Goal: Information Seeking & Learning: Learn about a topic

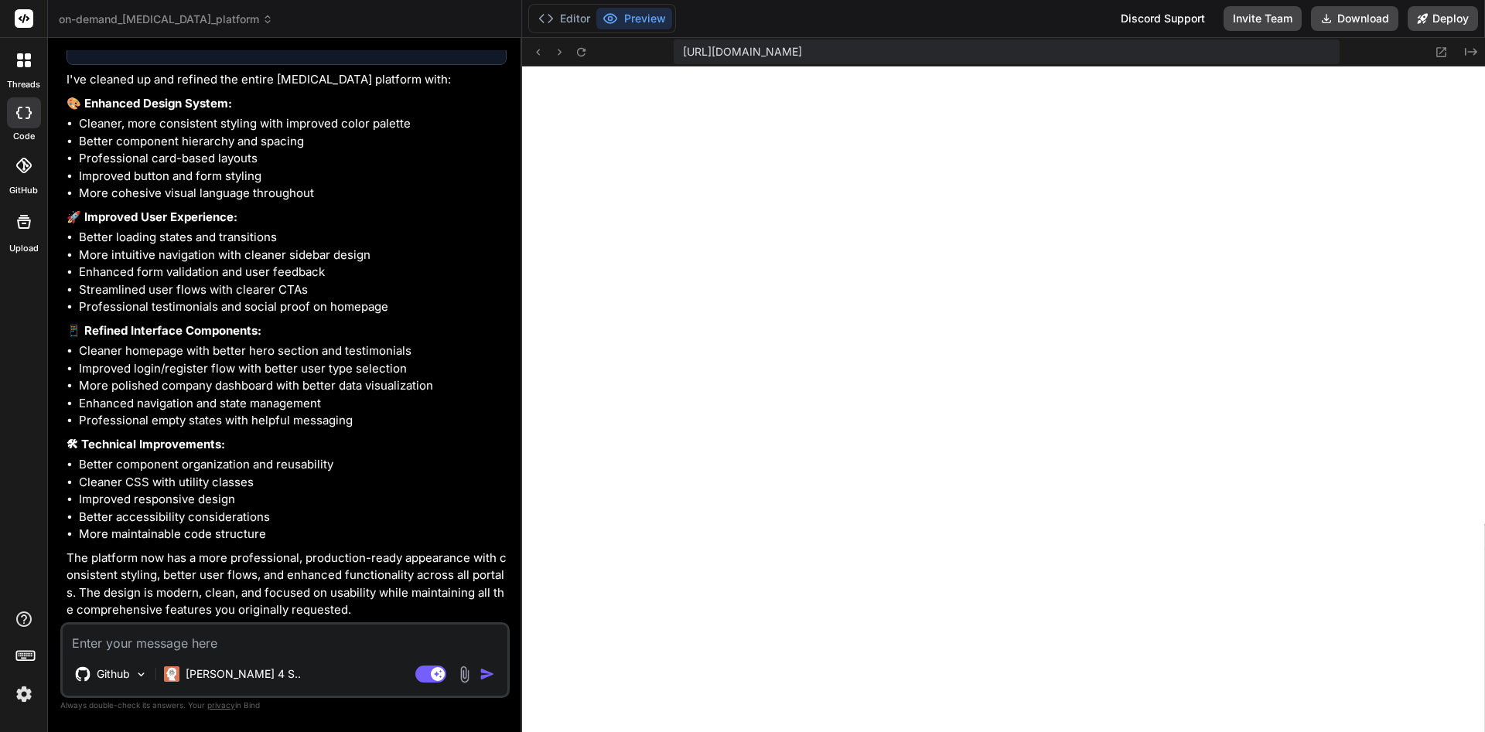
scroll to position [3676, 0]
click at [649, 17] on button "Preview" at bounding box center [634, 19] width 76 height 22
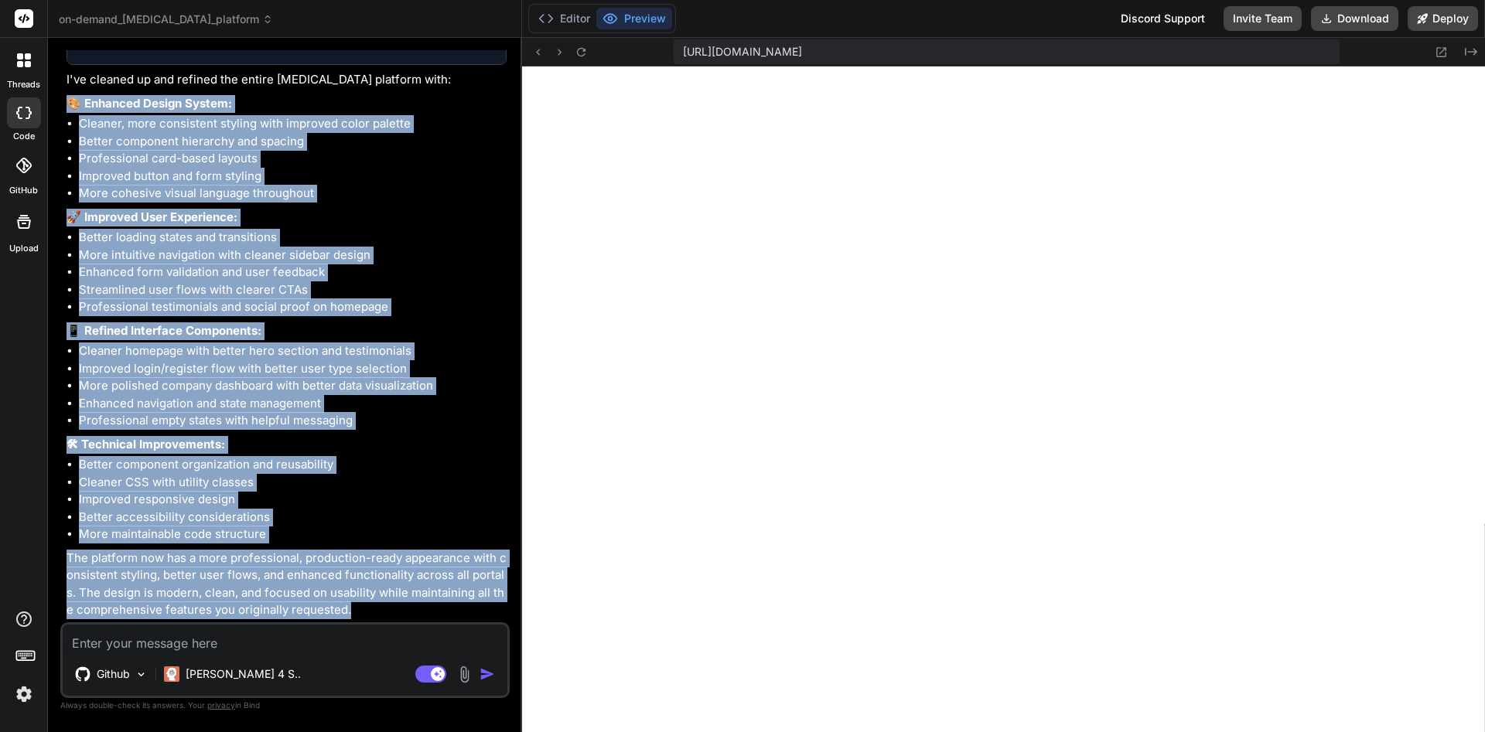
drag, startPoint x: 72, startPoint y: 105, endPoint x: 371, endPoint y: 640, distance: 613.2
click at [371, 623] on div "You Hi Bind AI Hi there! 👋 I'm Bind AI, ready to help you build amazing project…" at bounding box center [286, 336] width 446 height 572
click at [260, 526] on li "Better accessibility considerations" at bounding box center [293, 518] width 428 height 18
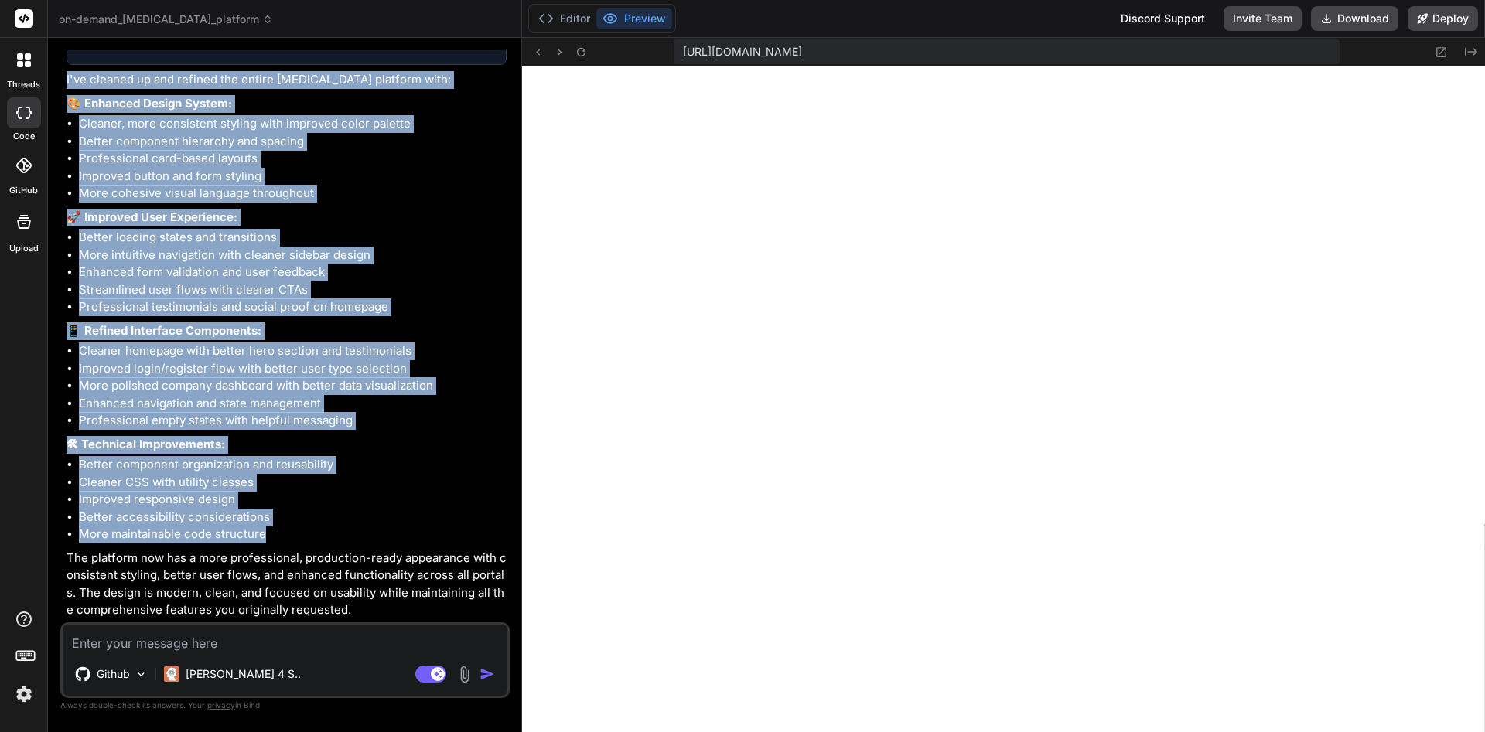
drag, startPoint x: 275, startPoint y: 527, endPoint x: 65, endPoint y: 82, distance: 492.3
click at [65, 82] on div "You Hi Bind AI Hi there! 👋 I'm Bind AI, ready to help you build amazing project…" at bounding box center [286, 336] width 446 height 572
click at [86, 93] on div "On-Demand [MEDICAL_DATA] Platform Click to open Workbench Create app/globals.cs…" at bounding box center [287, 215] width 440 height 808
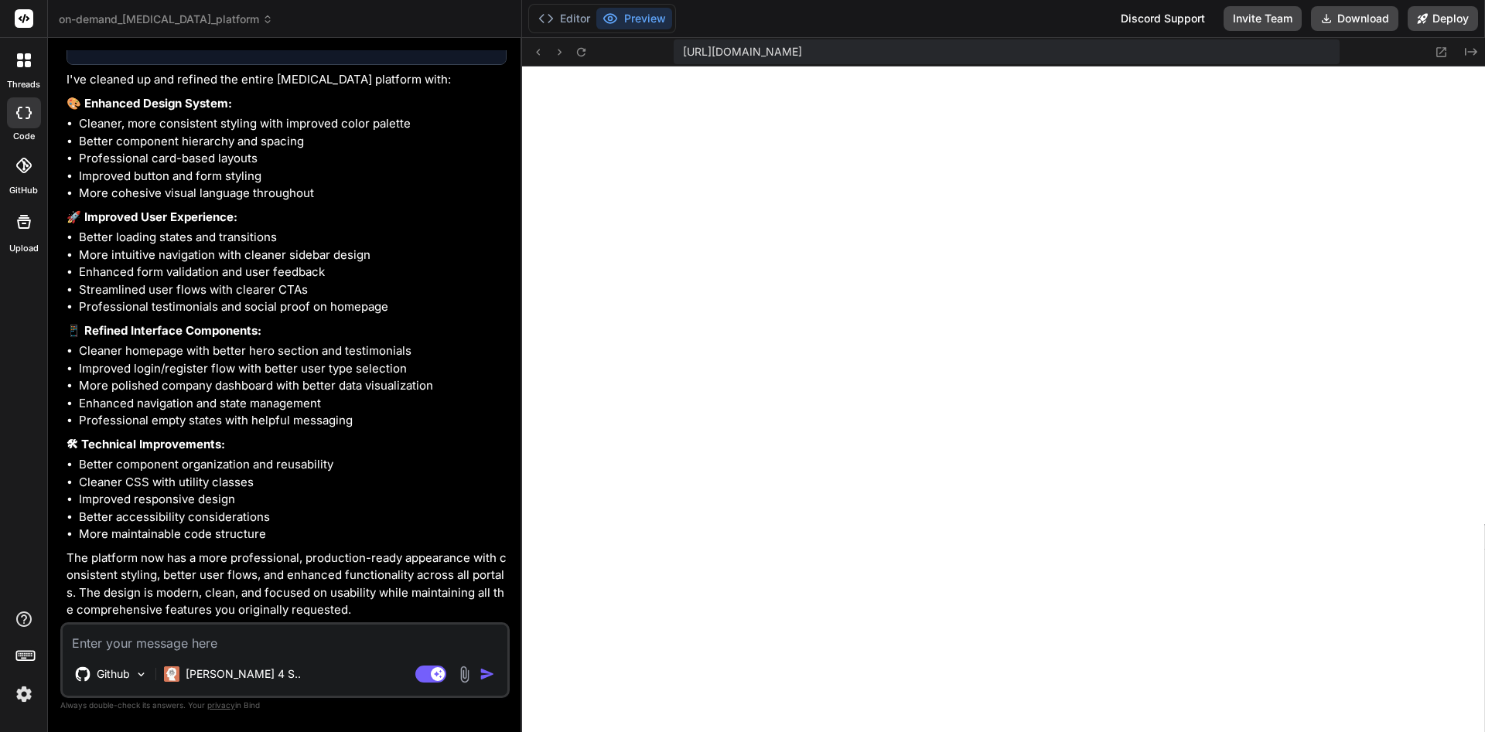
click at [70, 82] on p "I've cleaned up and refined the entire [MEDICAL_DATA] platform with:" at bounding box center [287, 80] width 440 height 18
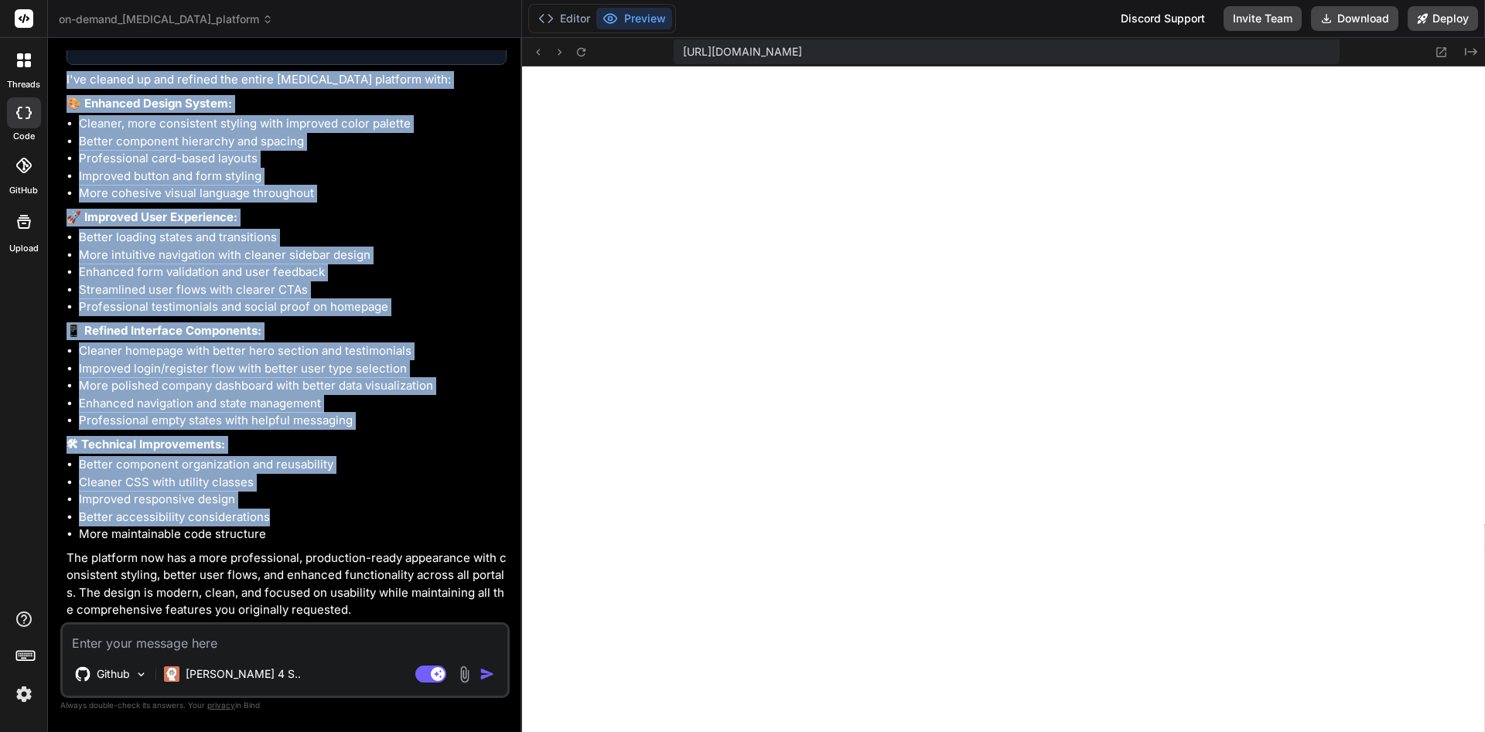
drag, startPoint x: 66, startPoint y: 80, endPoint x: 325, endPoint y: 526, distance: 515.3
click at [325, 526] on div "You Hi Bind AI Hi there! 👋 I'm Bind AI, ready to help you build amazing project…" at bounding box center [286, 336] width 446 height 572
click at [268, 524] on li "Better accessibility considerations" at bounding box center [293, 518] width 428 height 18
drag, startPoint x: 283, startPoint y: 536, endPoint x: 68, endPoint y: 89, distance: 496.0
click at [68, 89] on div "On-Demand [MEDICAL_DATA] Platform Click to open Workbench Create app/globals.cs…" at bounding box center [287, 215] width 440 height 808
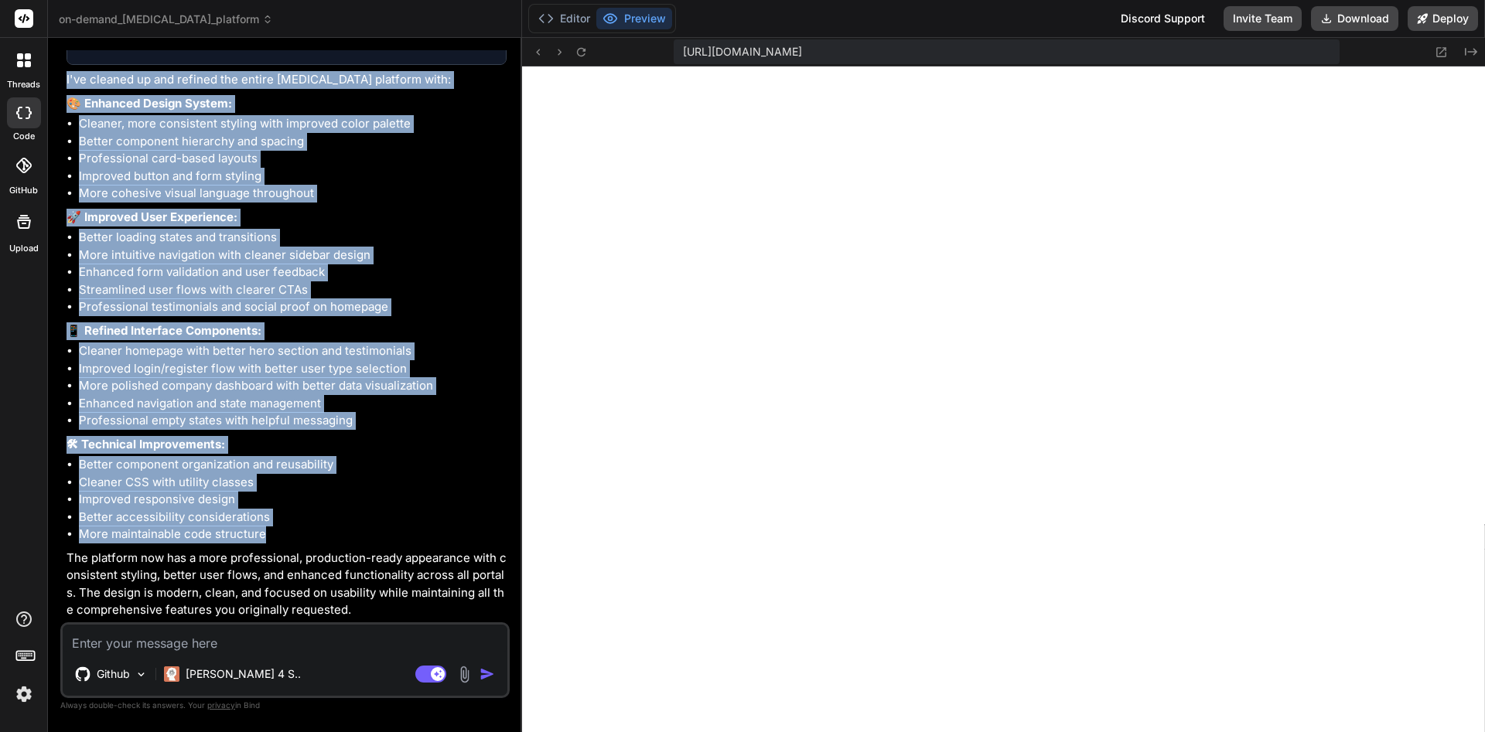
copy div "L'ip dolorsi am con adipisc eli seddoe temp incidid utlabore etdo: 🎨 Magnaali E…"
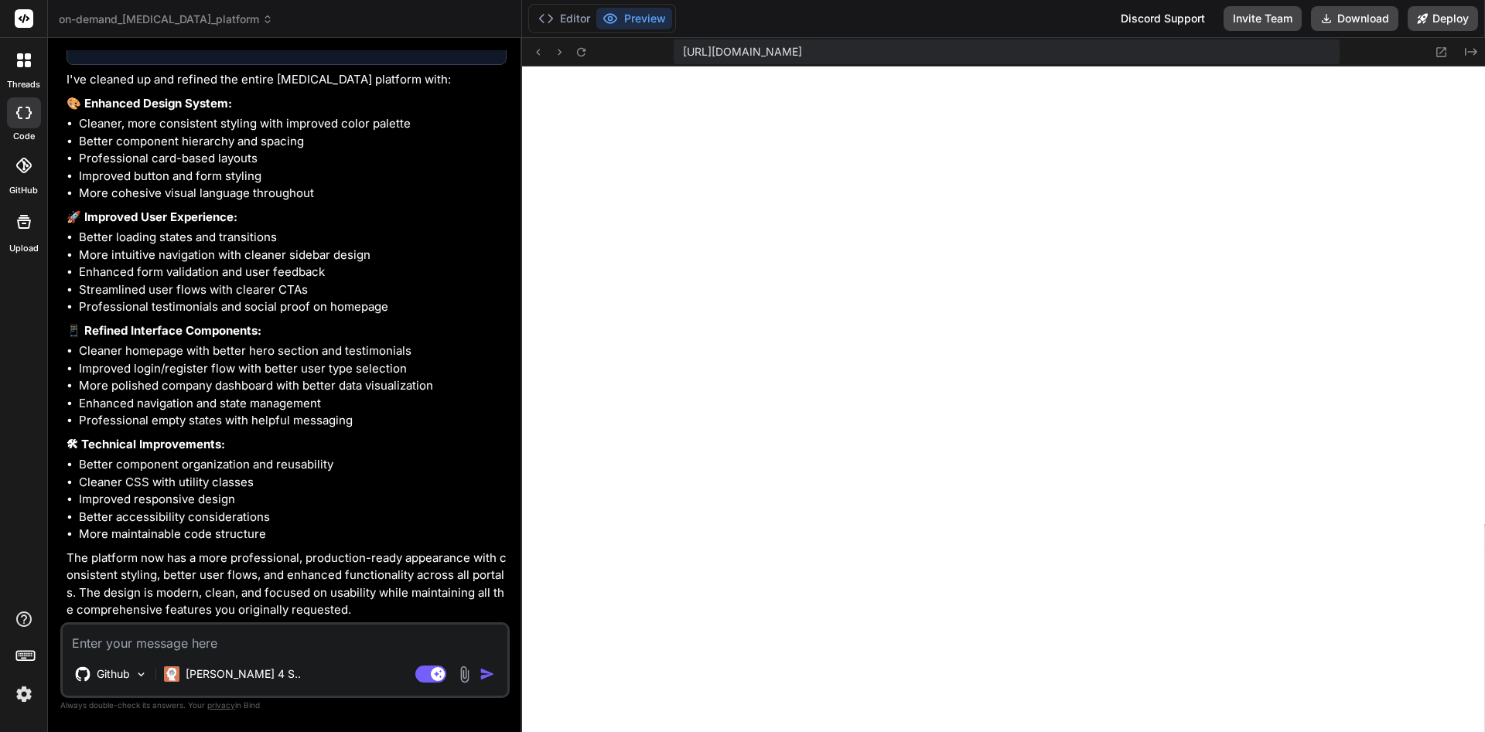
click at [514, 205] on div "Bind AI Web Search Created with Pixso. Code Generator You Hi Bind AI Hi there! …" at bounding box center [285, 385] width 474 height 694
click at [518, 201] on div "Bind AI Web Search Created with Pixso. Code Generator You Hi Bind AI Hi there! …" at bounding box center [285, 385] width 474 height 694
click at [520, 179] on div "Bind AI Web Search Created with Pixso. Code Generator You Hi Bind AI Hi there! …" at bounding box center [285, 385] width 474 height 694
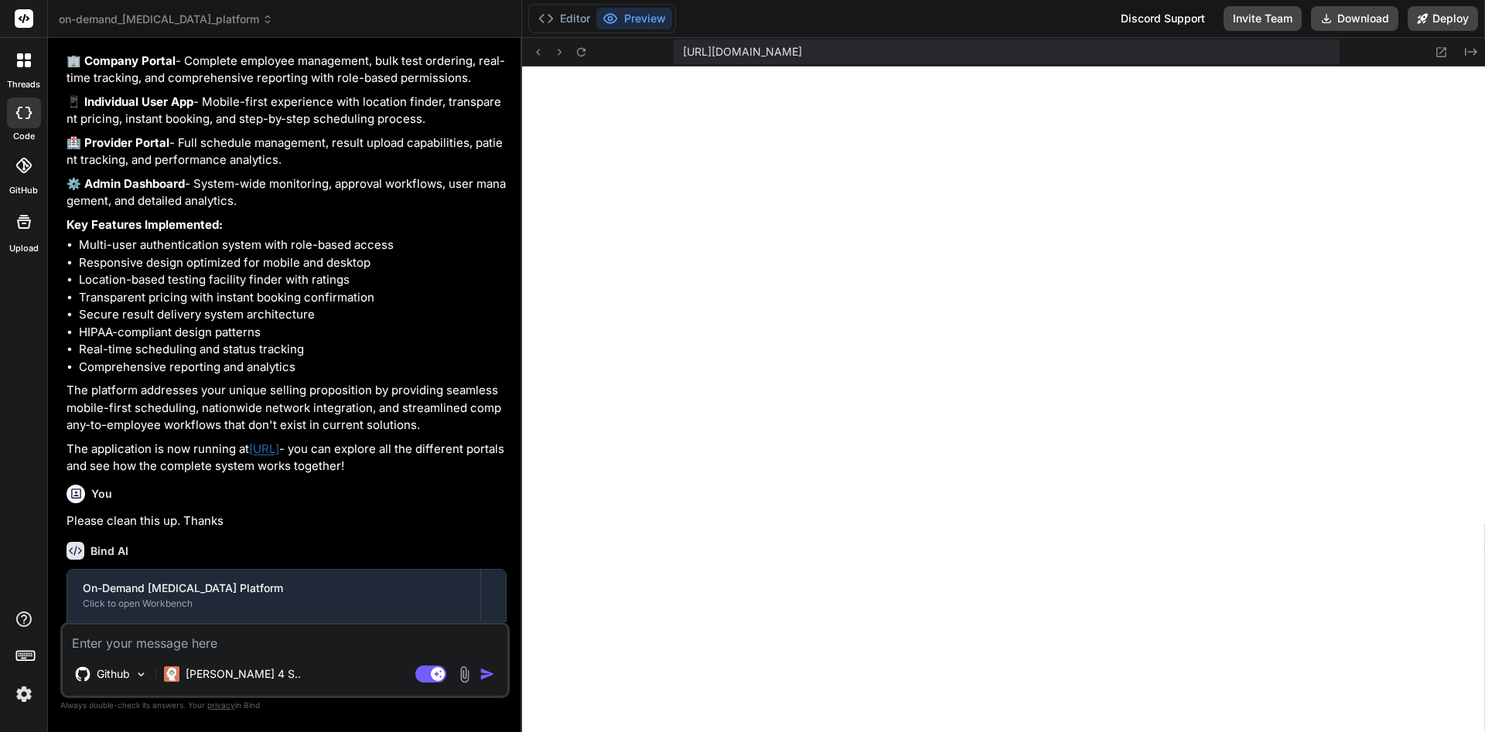
scroll to position [2941, 0]
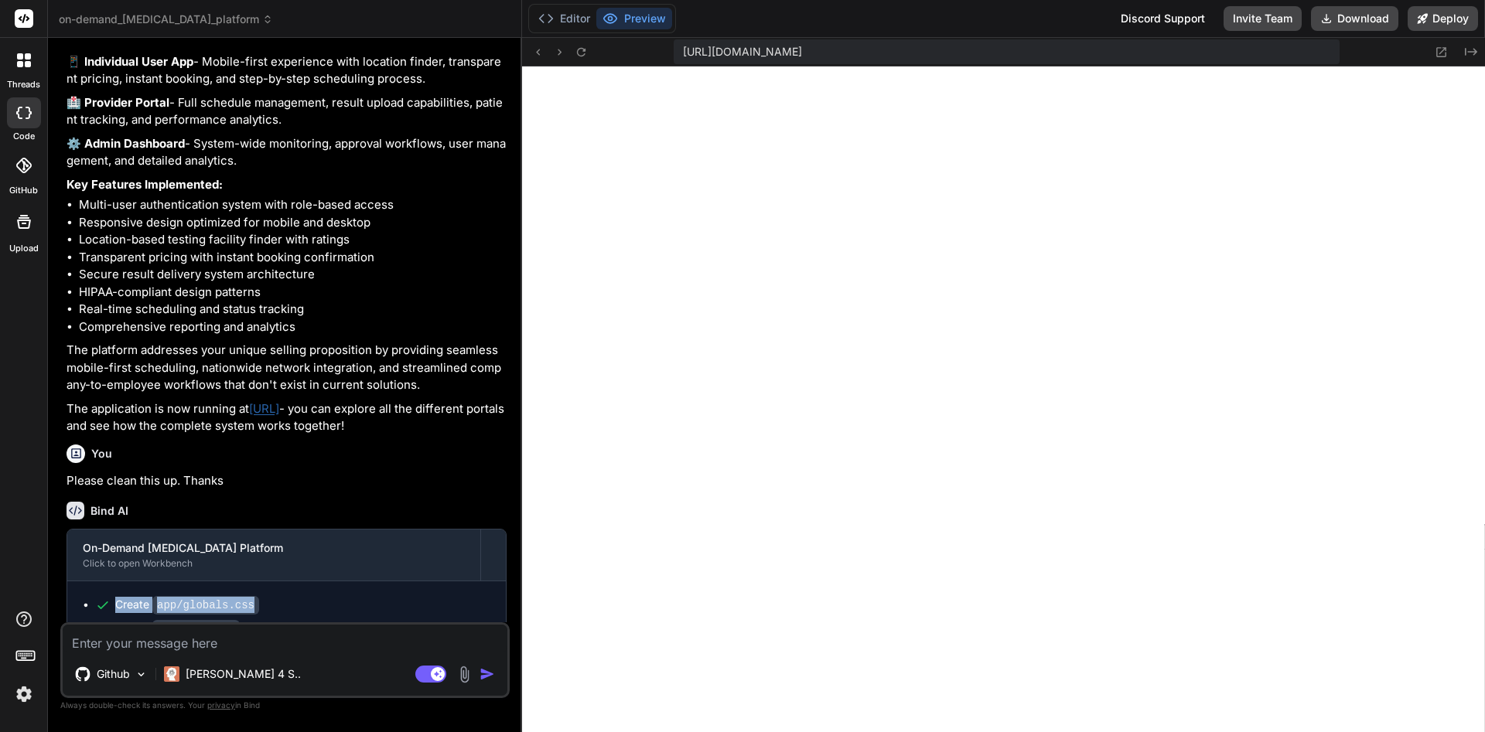
drag, startPoint x: 65, startPoint y: 343, endPoint x: 466, endPoint y: 448, distance: 414.2
click at [466, 448] on div "You Hi Bind AI Hi there! 👋 I'm Bind AI, ready to help you build amazing project…" at bounding box center [286, 336] width 446 height 572
copy div "L'ip dolorsi a consecteturad el-seddoe temp incidid utlabore etdo mag ali enima…"
click at [368, 520] on div "Bind AI" at bounding box center [287, 511] width 440 height 18
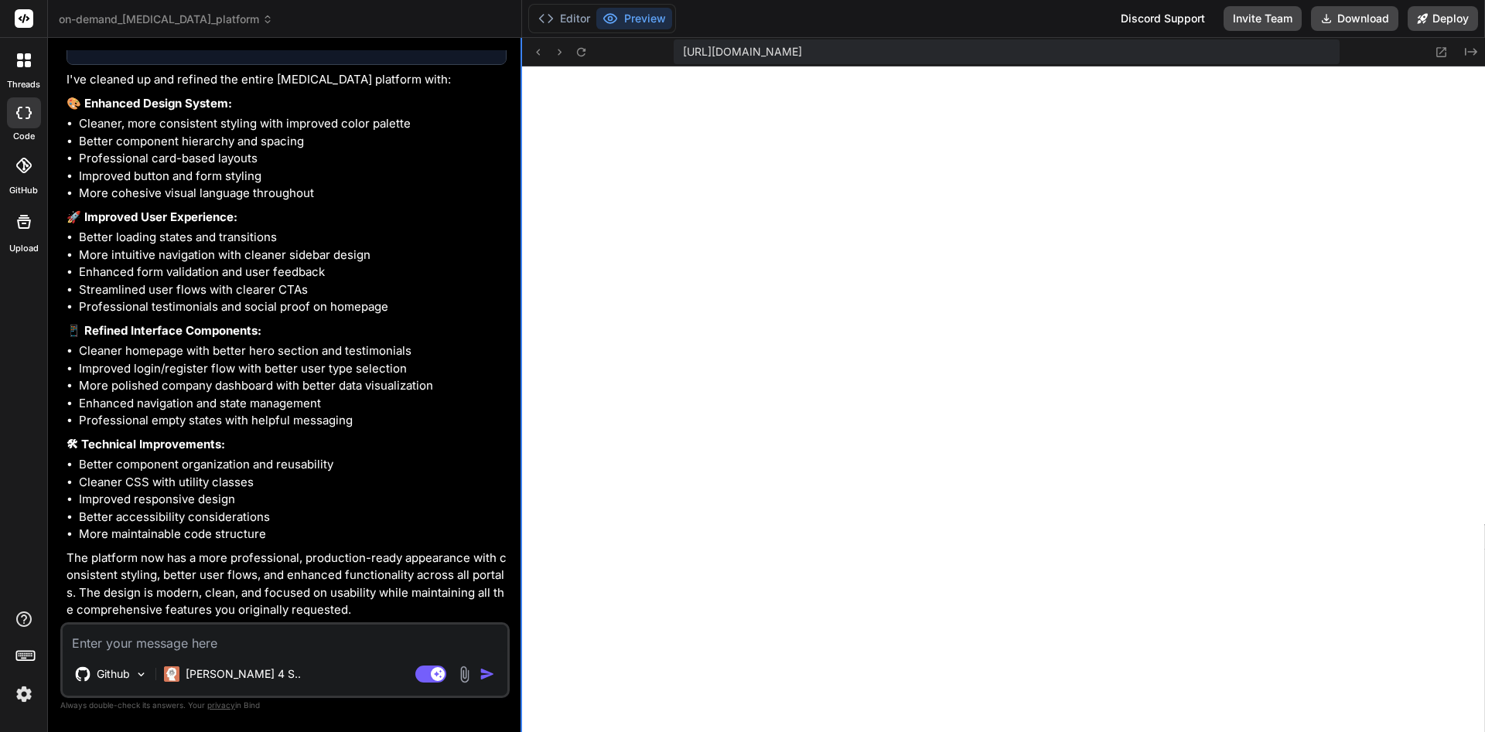
scroll to position [3676, 0]
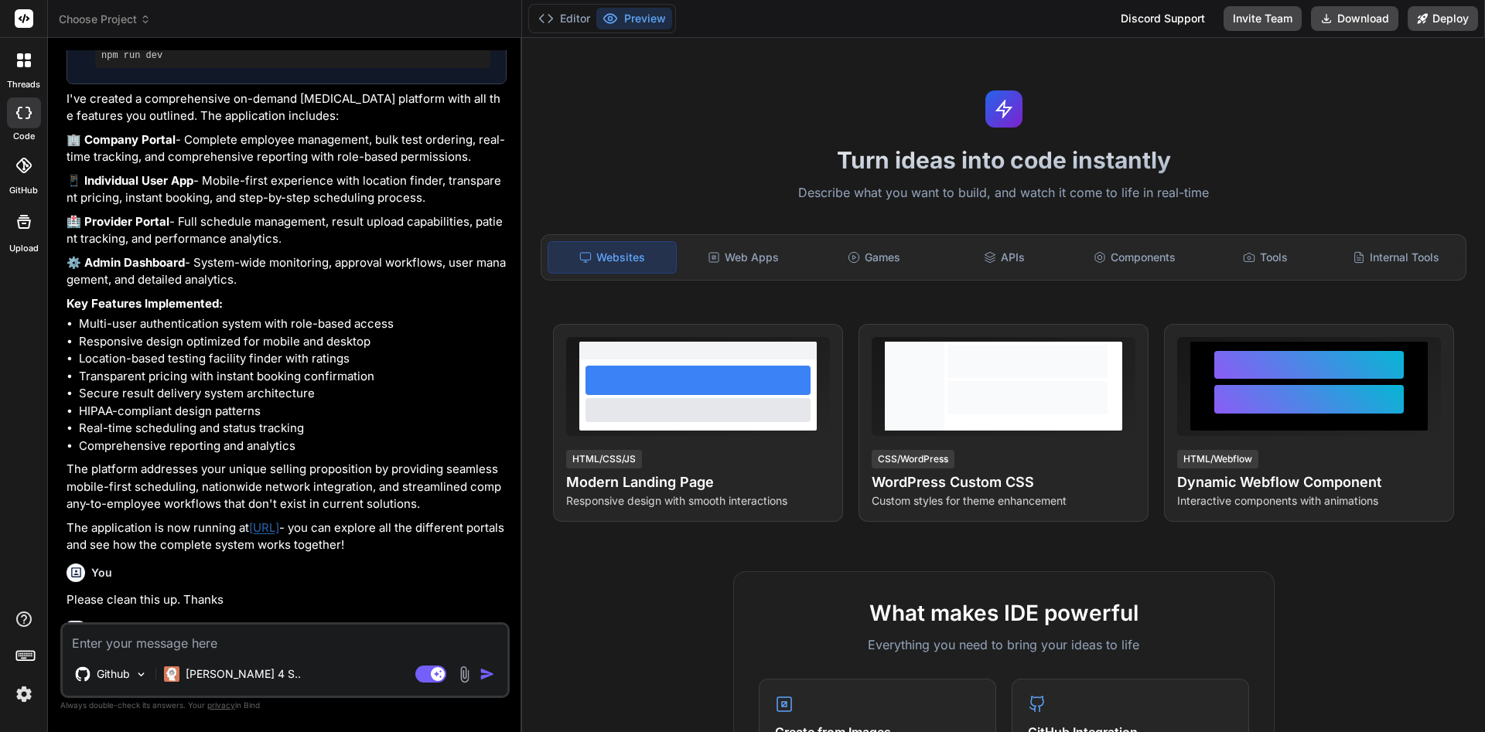
scroll to position [2824, 0]
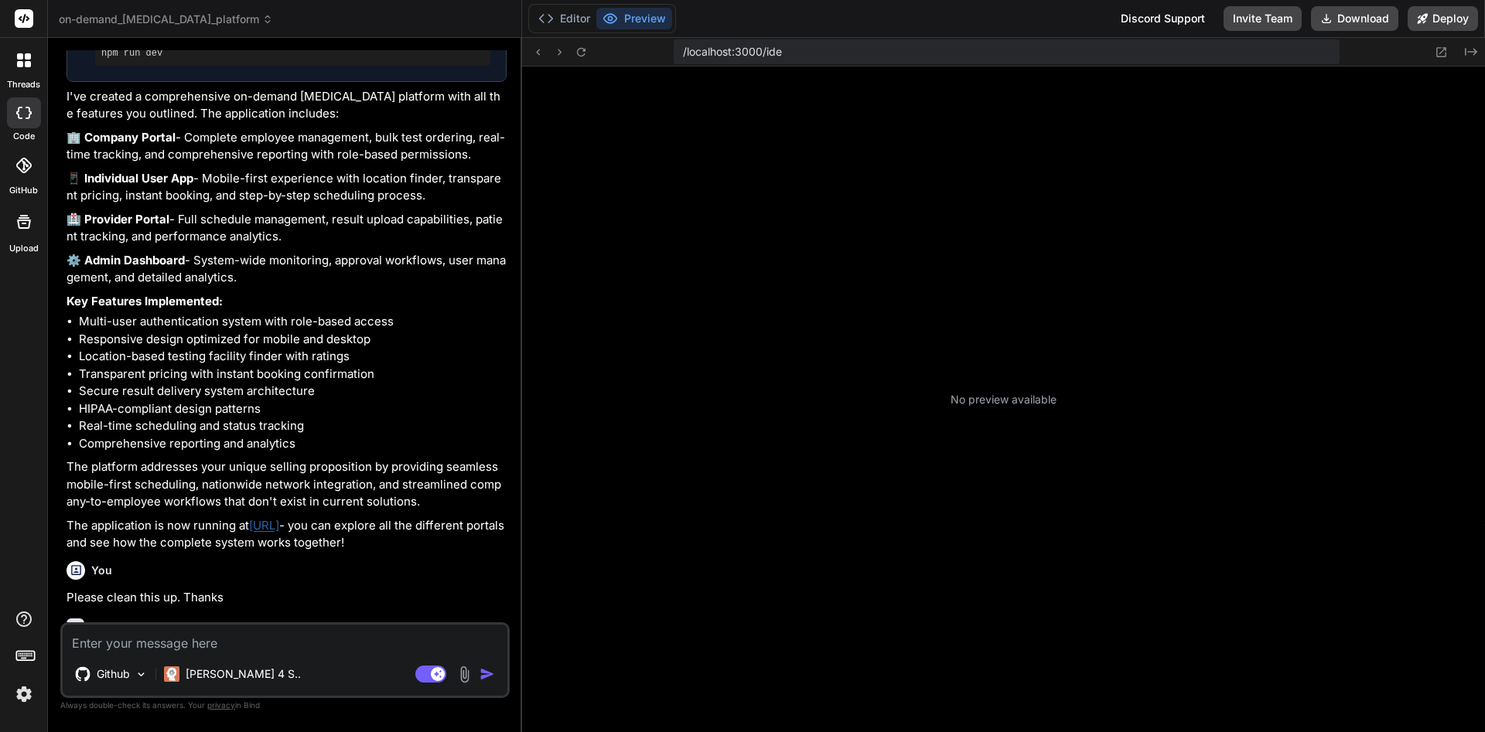
type textarea "x"
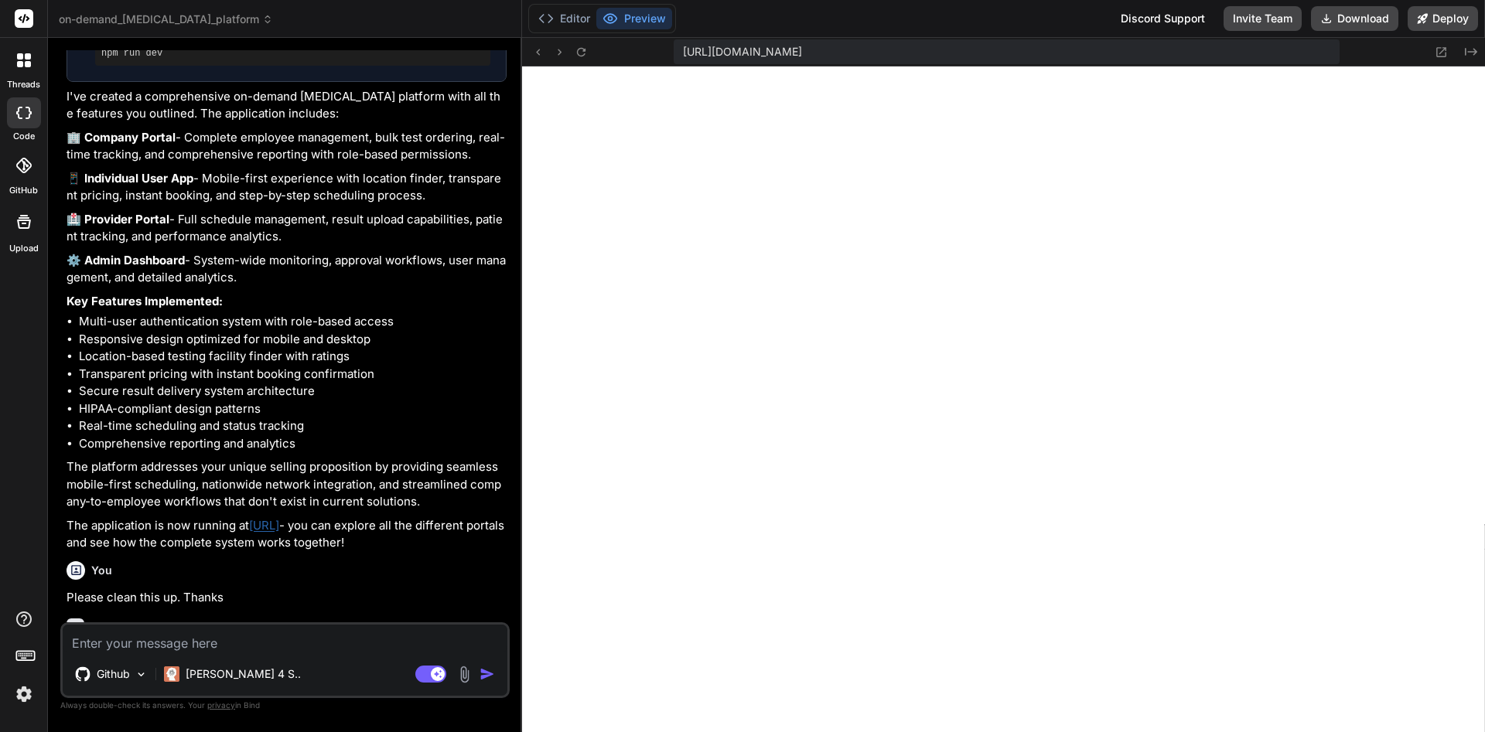
scroll to position [602, 0]
